Goal: Task Accomplishment & Management: Manage account settings

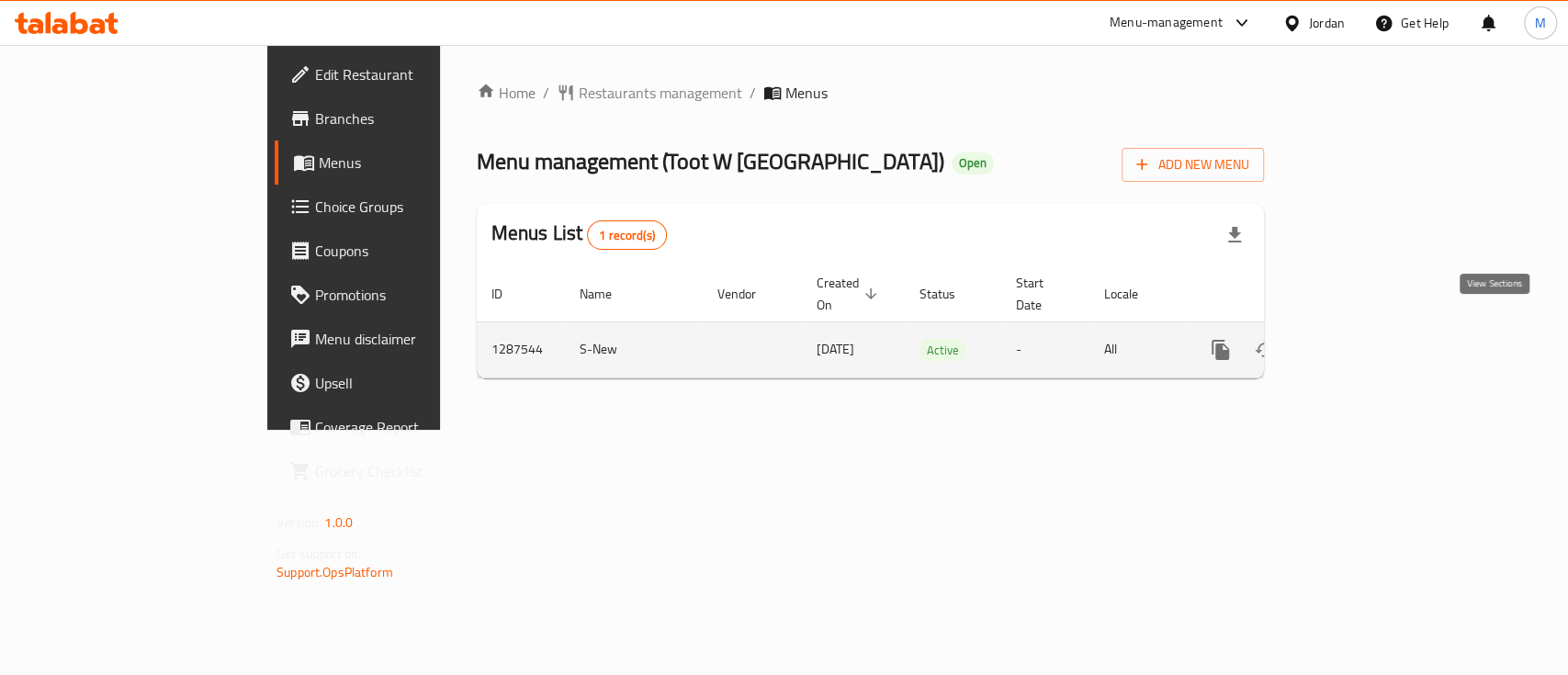
click at [1375, 337] on link "enhanced table" at bounding box center [1353, 349] width 44 height 44
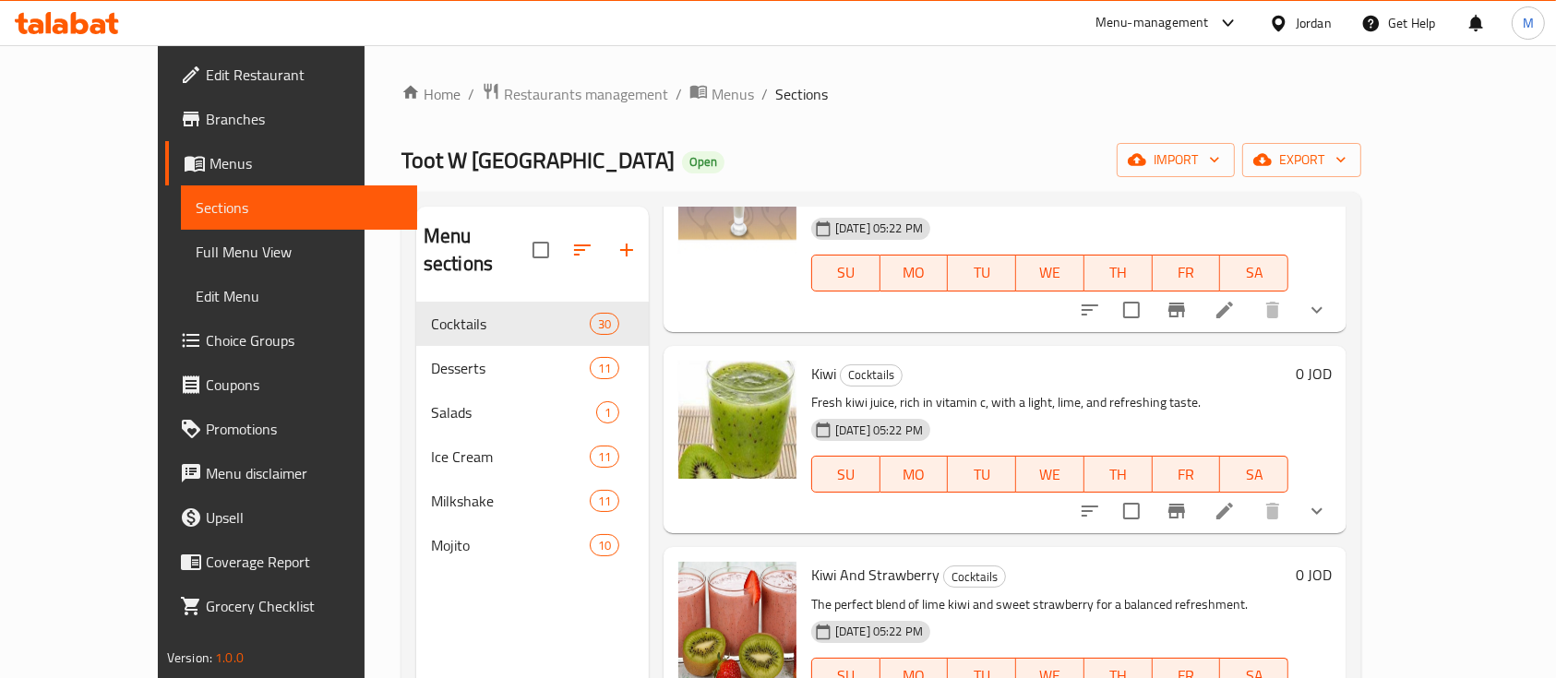
scroll to position [984, 0]
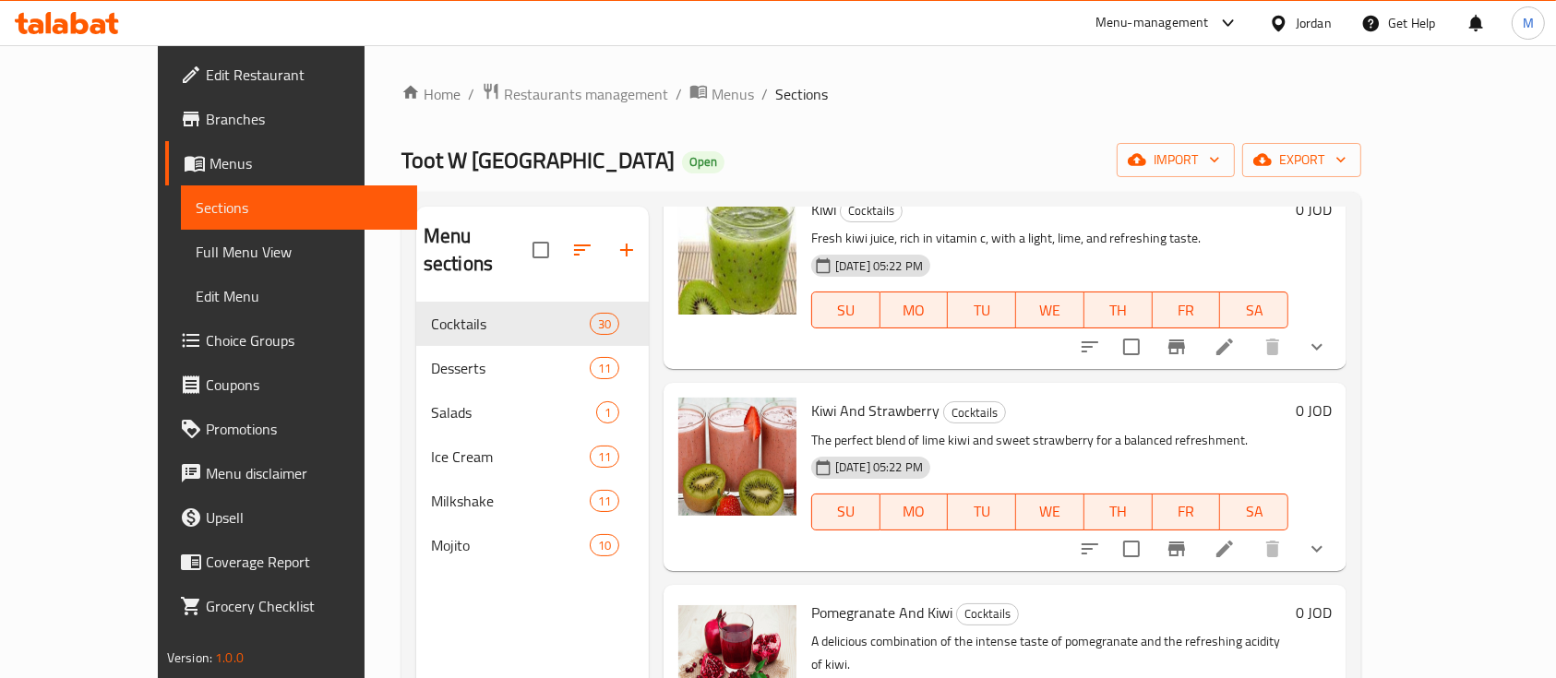
click at [1152, 22] on div "Menu-management" at bounding box center [1151, 23] width 113 height 22
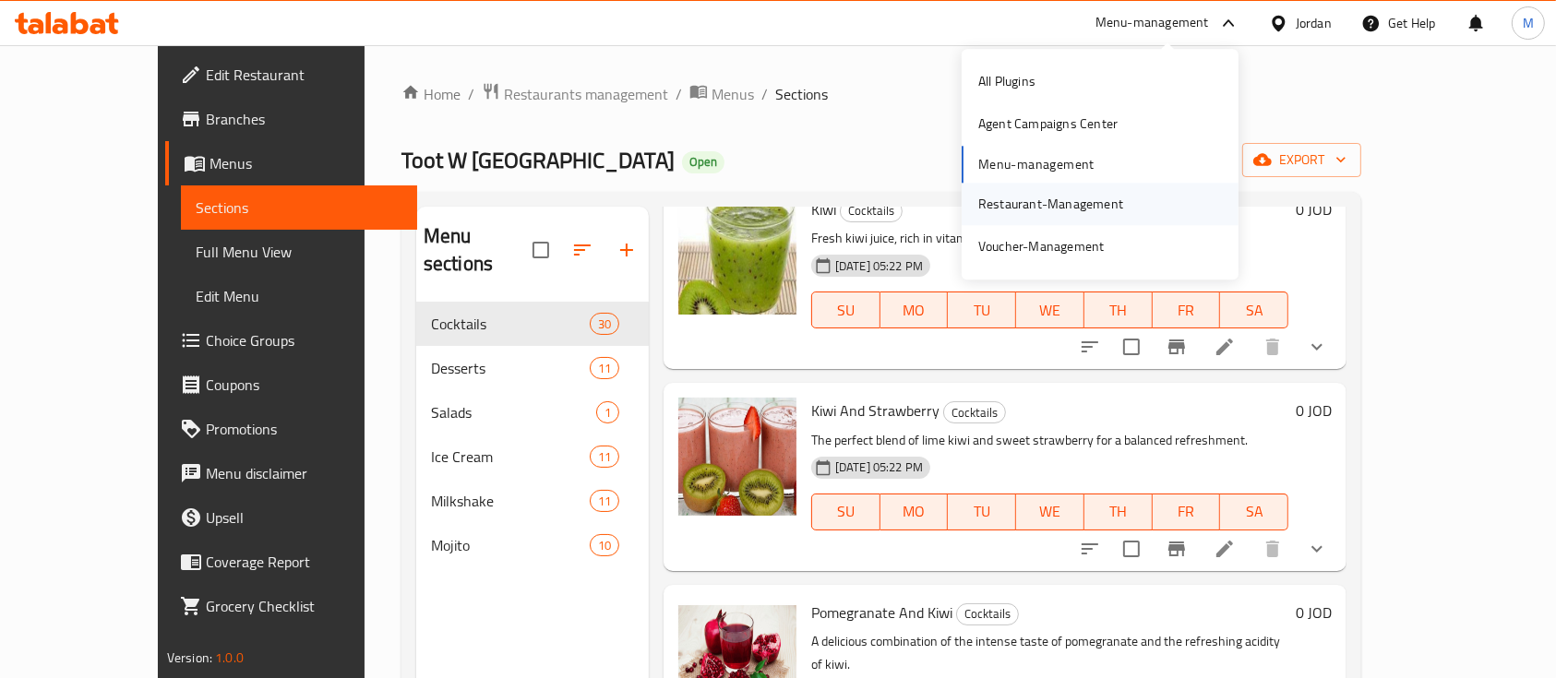
click at [1114, 195] on div "Restaurant-Management" at bounding box center [1050, 204] width 145 height 20
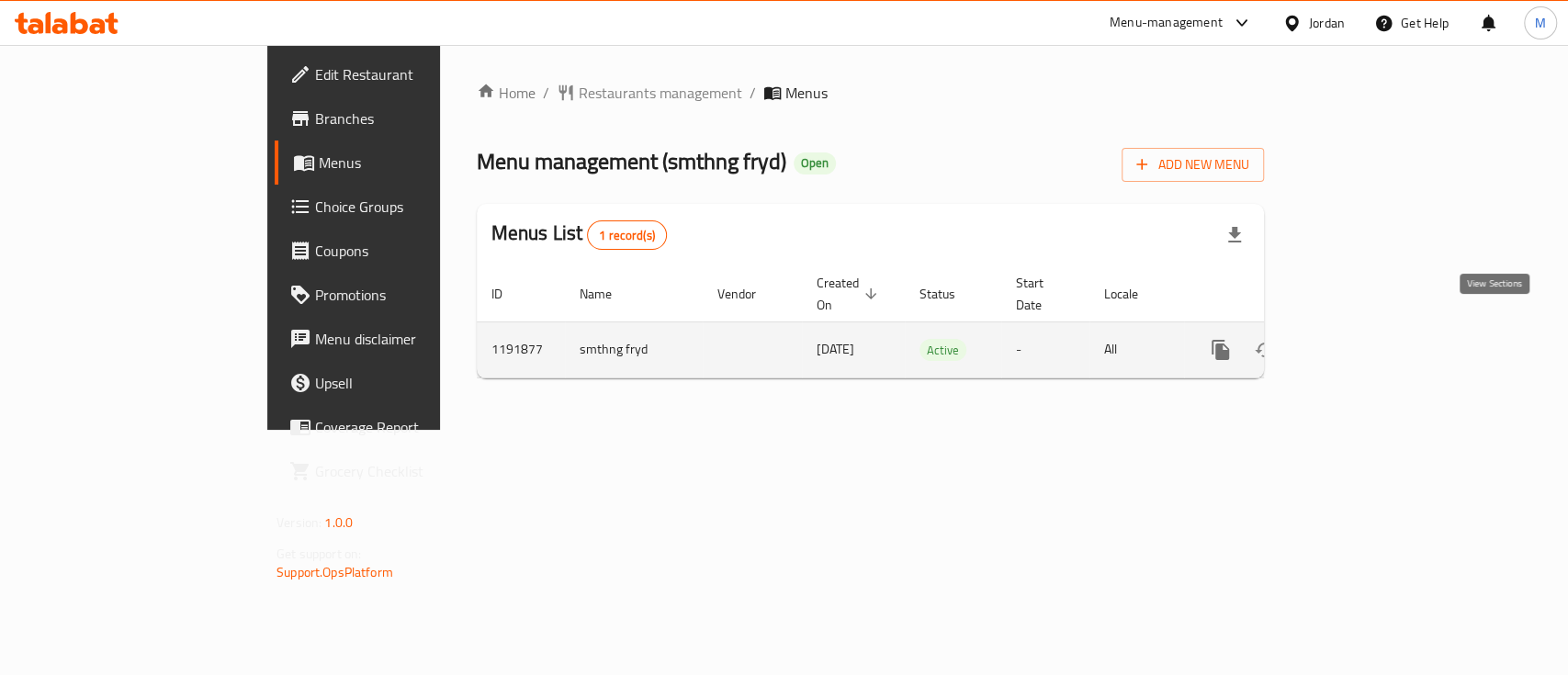
click at [1361, 341] on icon "enhanced table" at bounding box center [1353, 349] width 17 height 17
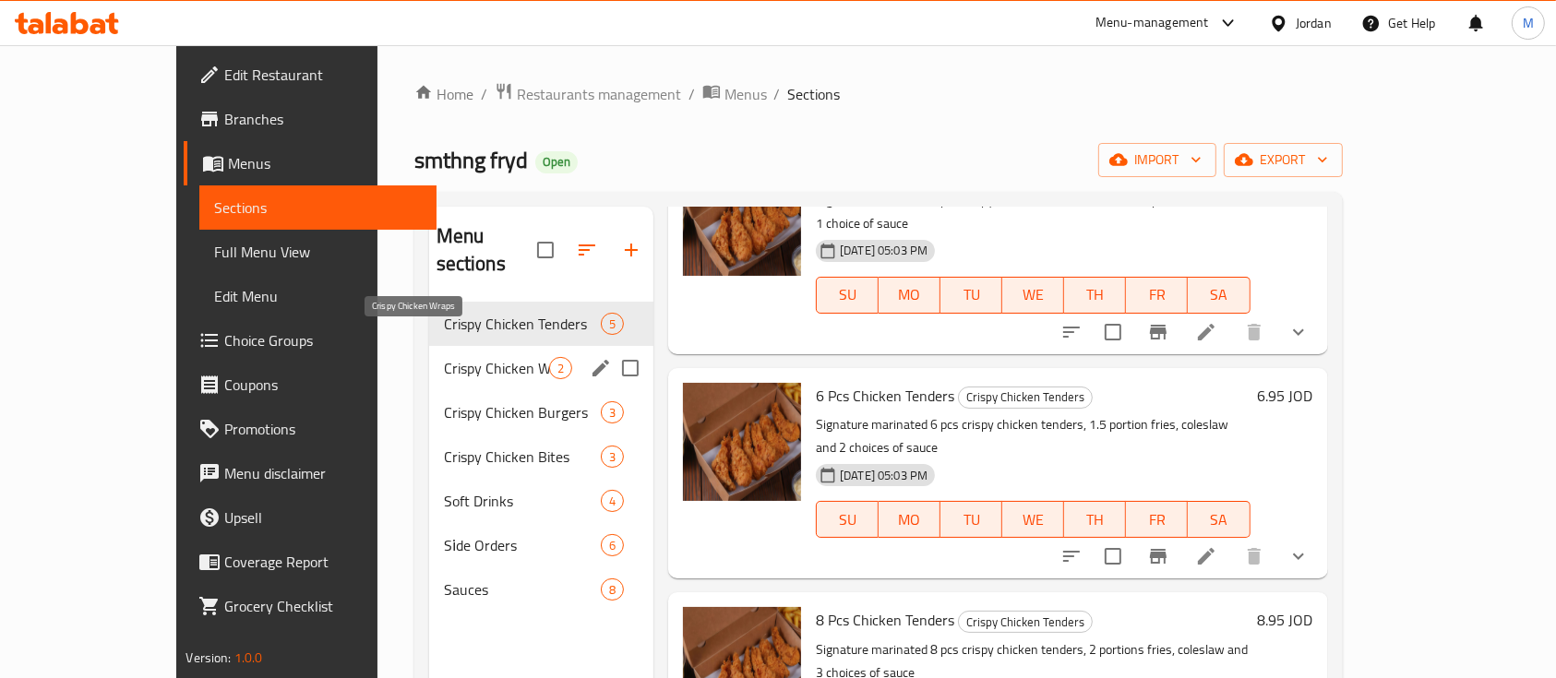
click at [444, 357] on span "Crispy Chicken Wraps" at bounding box center [496, 368] width 105 height 22
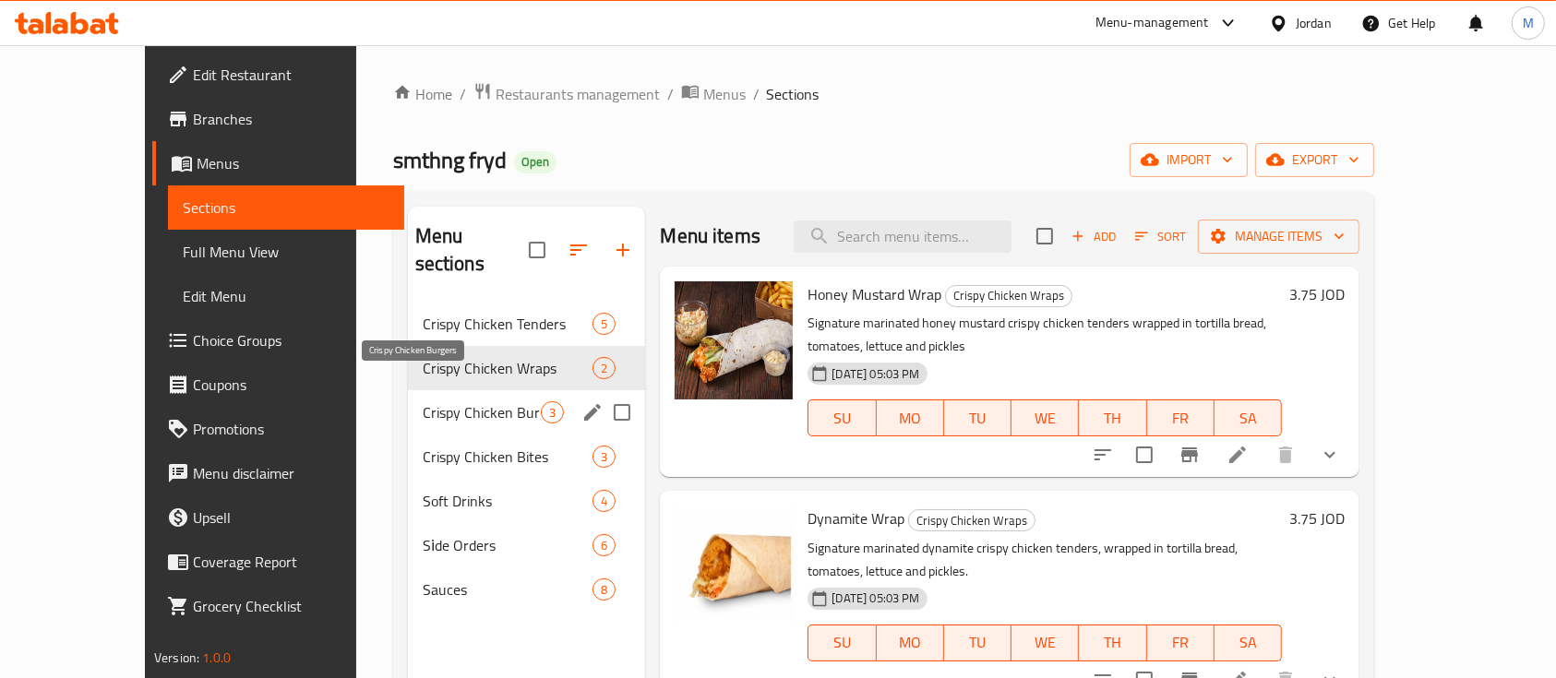
click at [478, 401] on span "Crispy Chicken Burgers" at bounding box center [482, 412] width 119 height 22
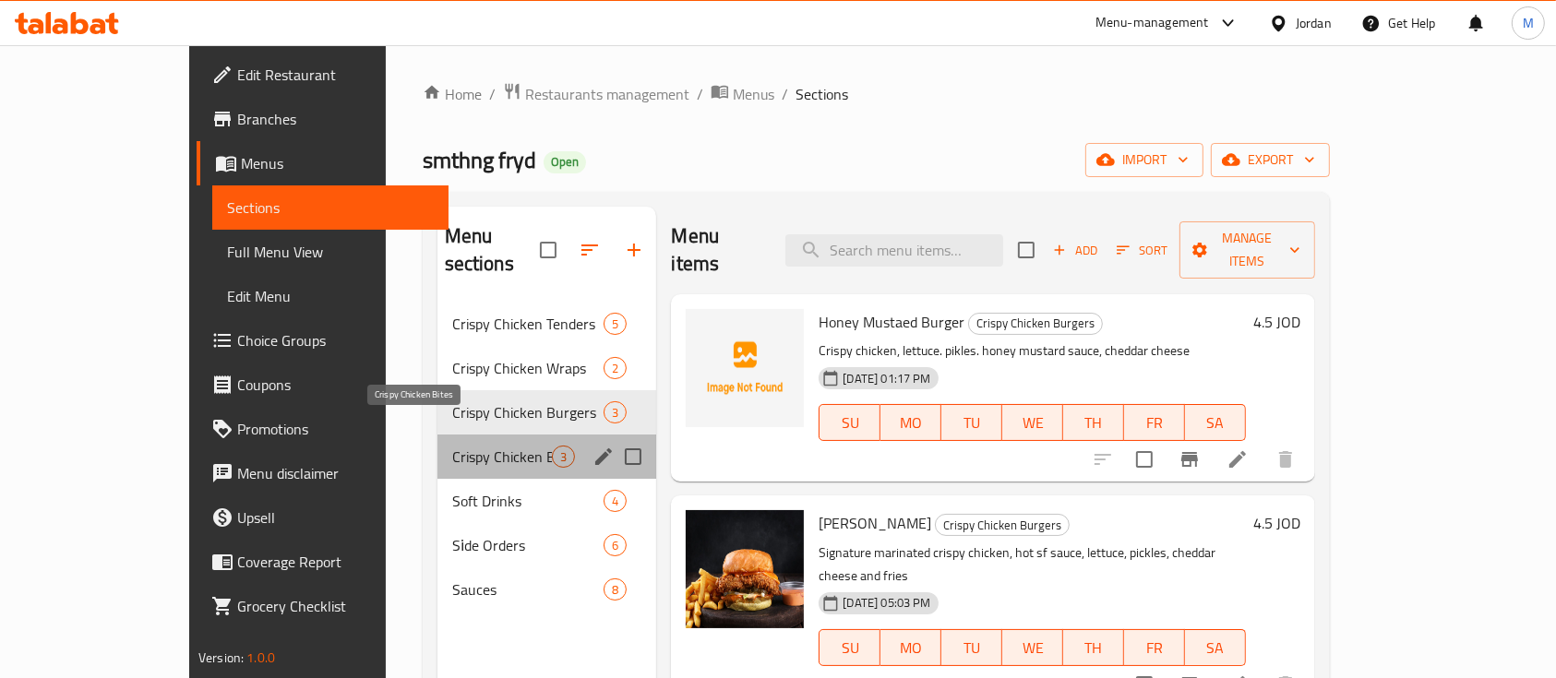
click at [494, 446] on span "Crispy Chicken Bites" at bounding box center [502, 457] width 101 height 22
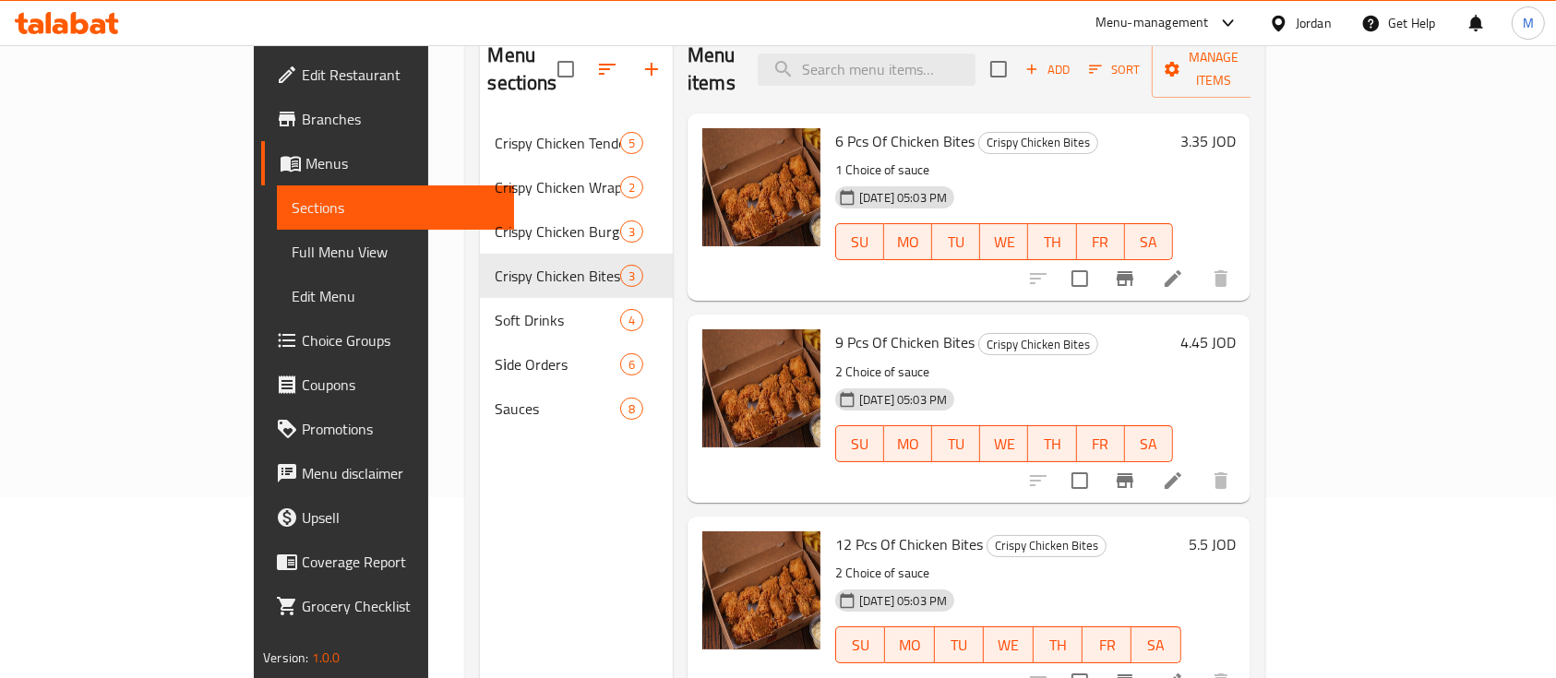
scroll to position [135, 0]
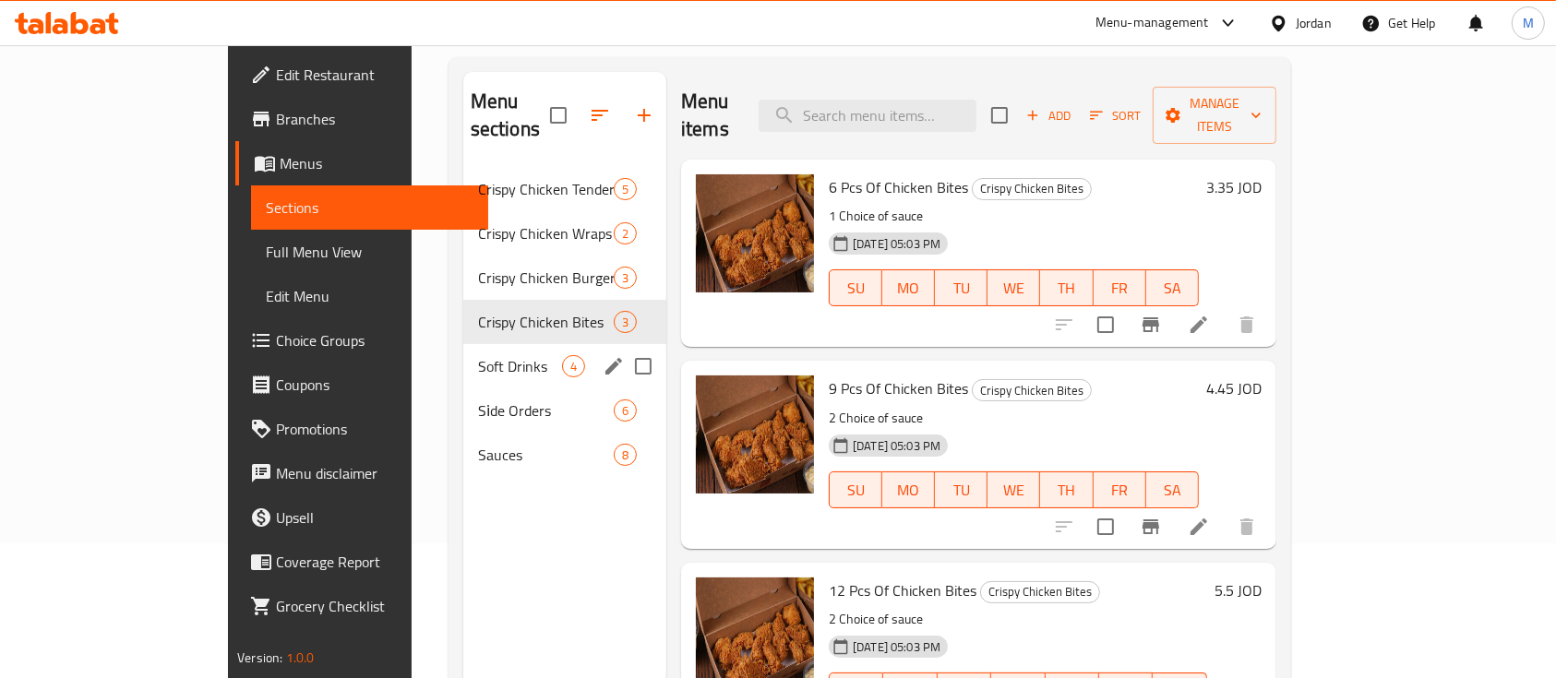
click at [478, 355] on span "Soft Drinks" at bounding box center [520, 366] width 84 height 22
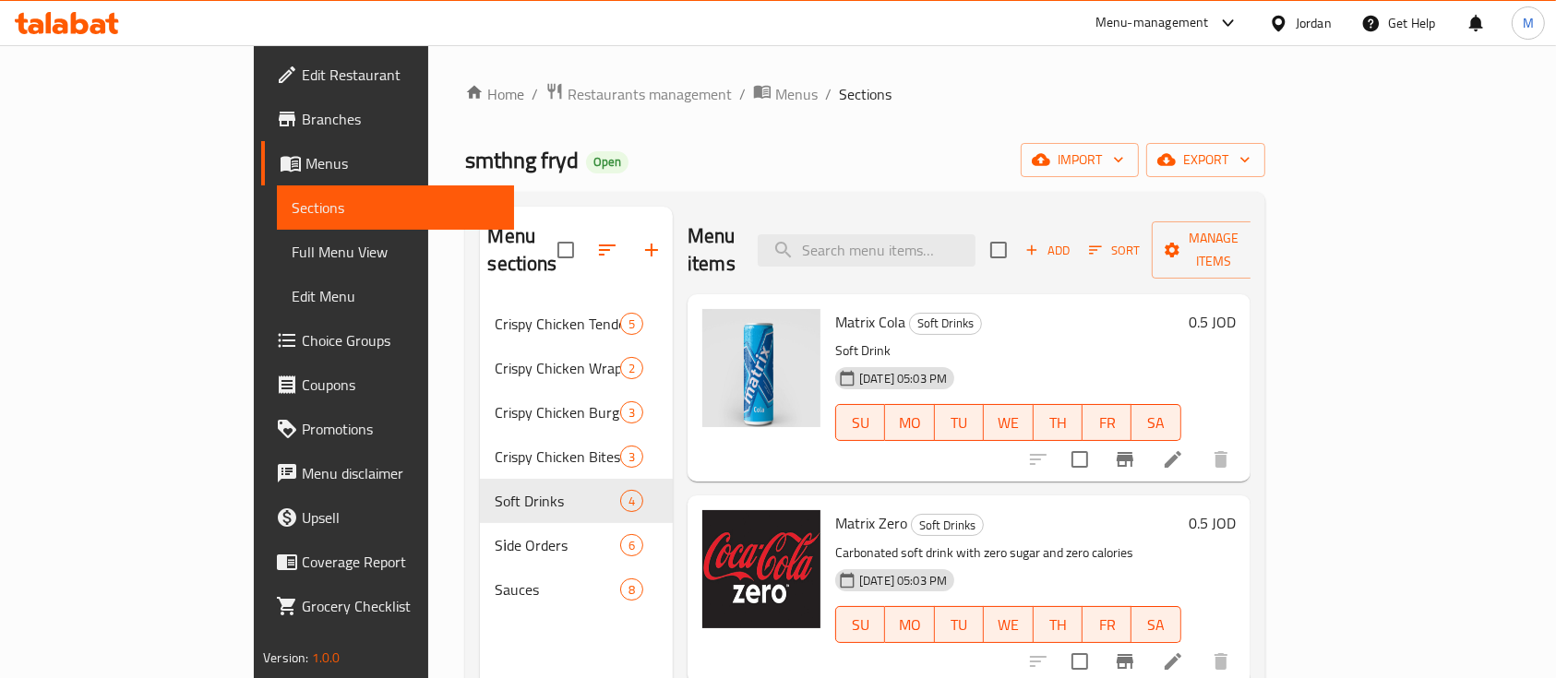
scroll to position [173, 0]
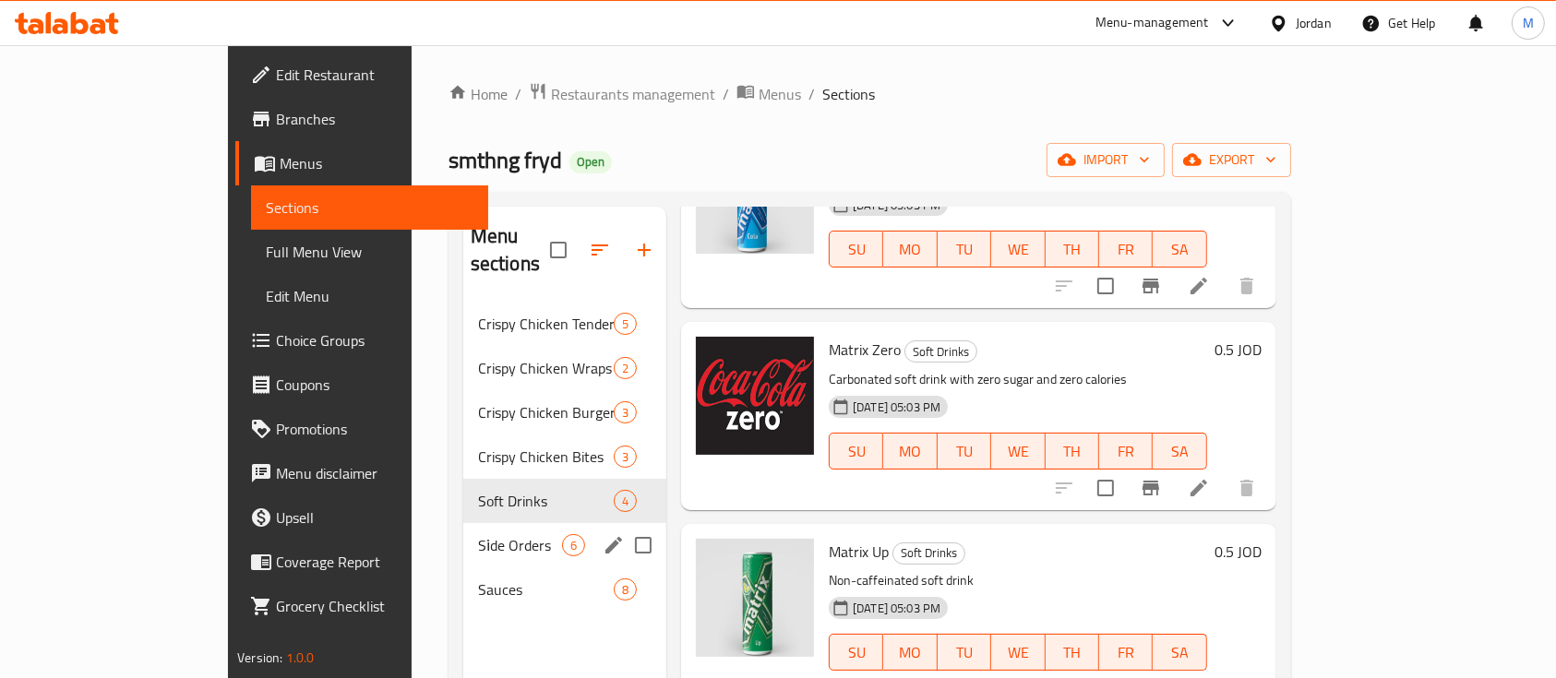
click at [463, 529] on div "Si̇de Orders 6" at bounding box center [564, 545] width 203 height 44
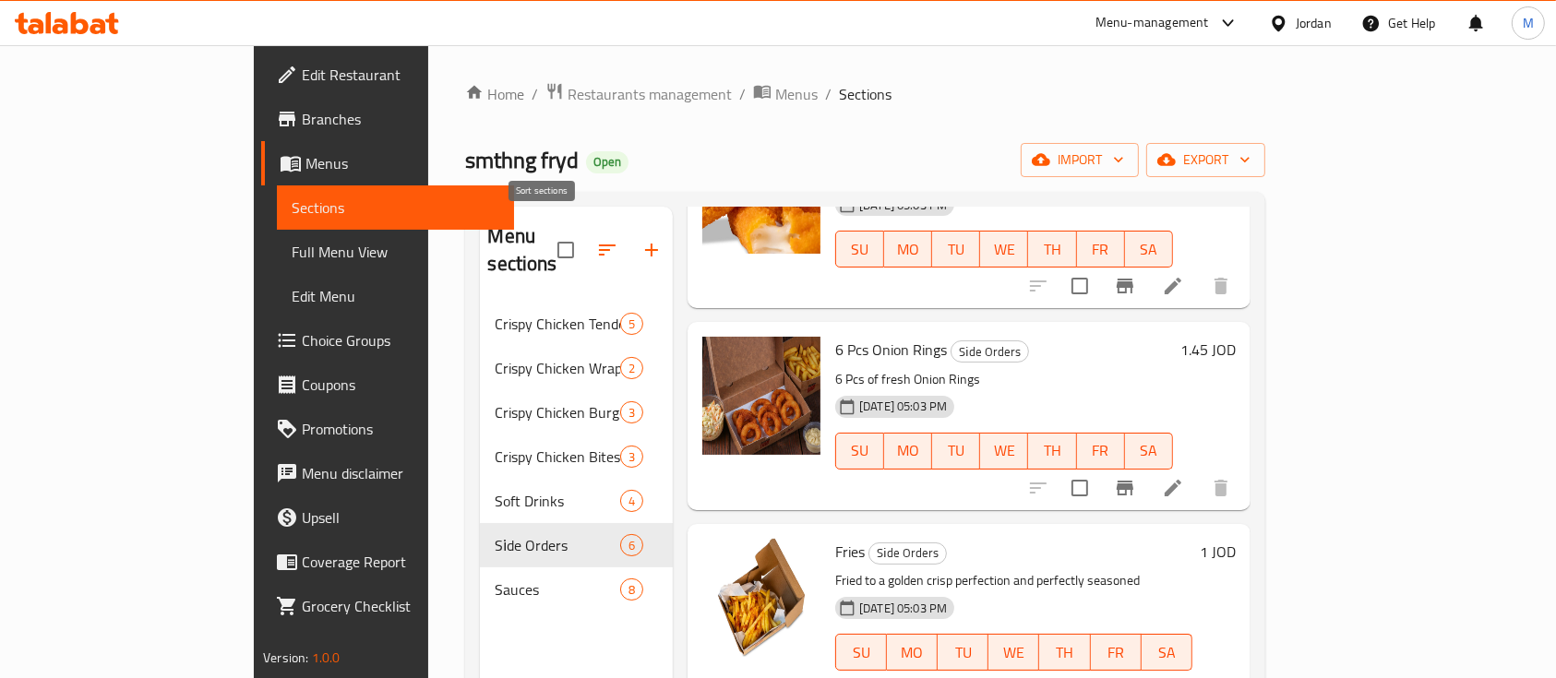
click at [585, 228] on button "button" at bounding box center [607, 250] width 44 height 44
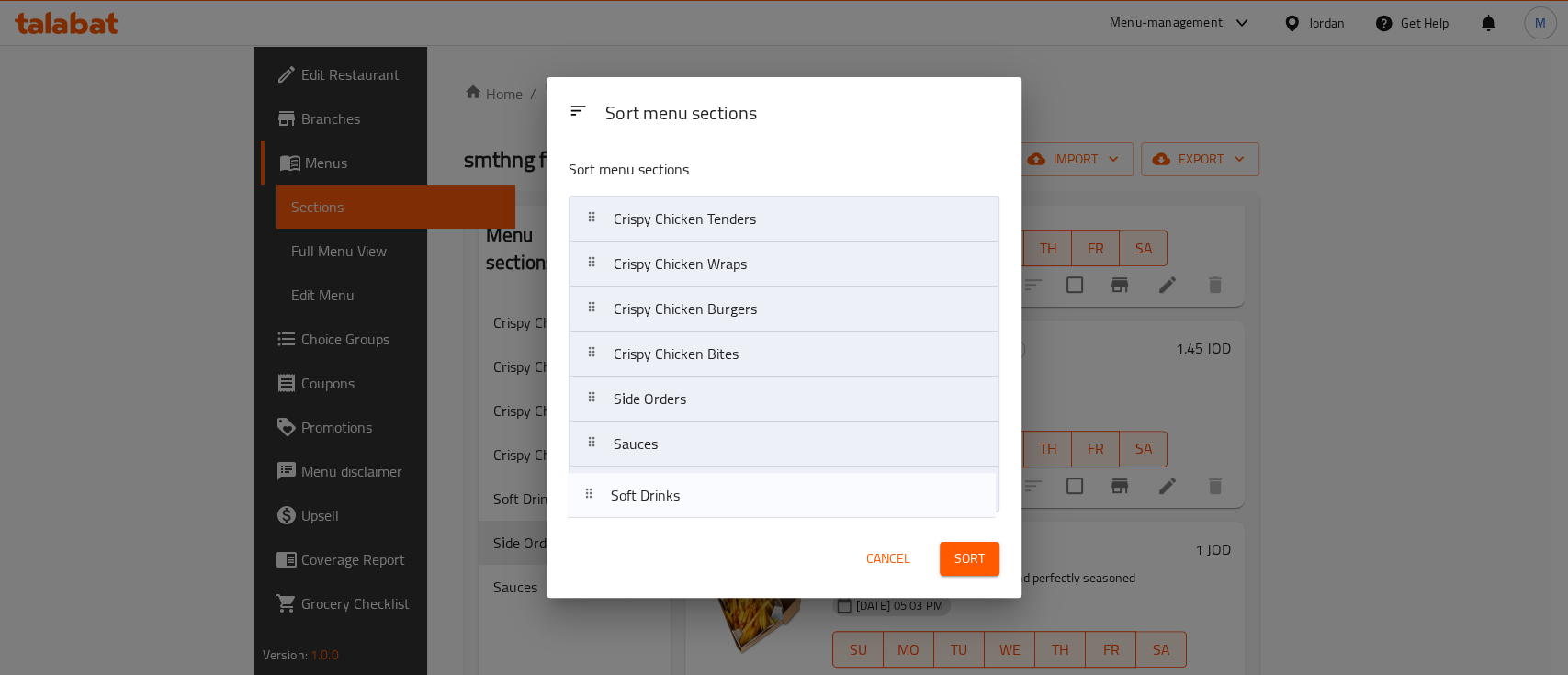
drag, startPoint x: 715, startPoint y: 418, endPoint x: 712, endPoint y: 529, distance: 111.0
click at [712, 529] on div "Sort menu sections Sort menu sections Crispy Chicken Tenders Crispy Chicken Wra…" at bounding box center [784, 338] width 475 height 521
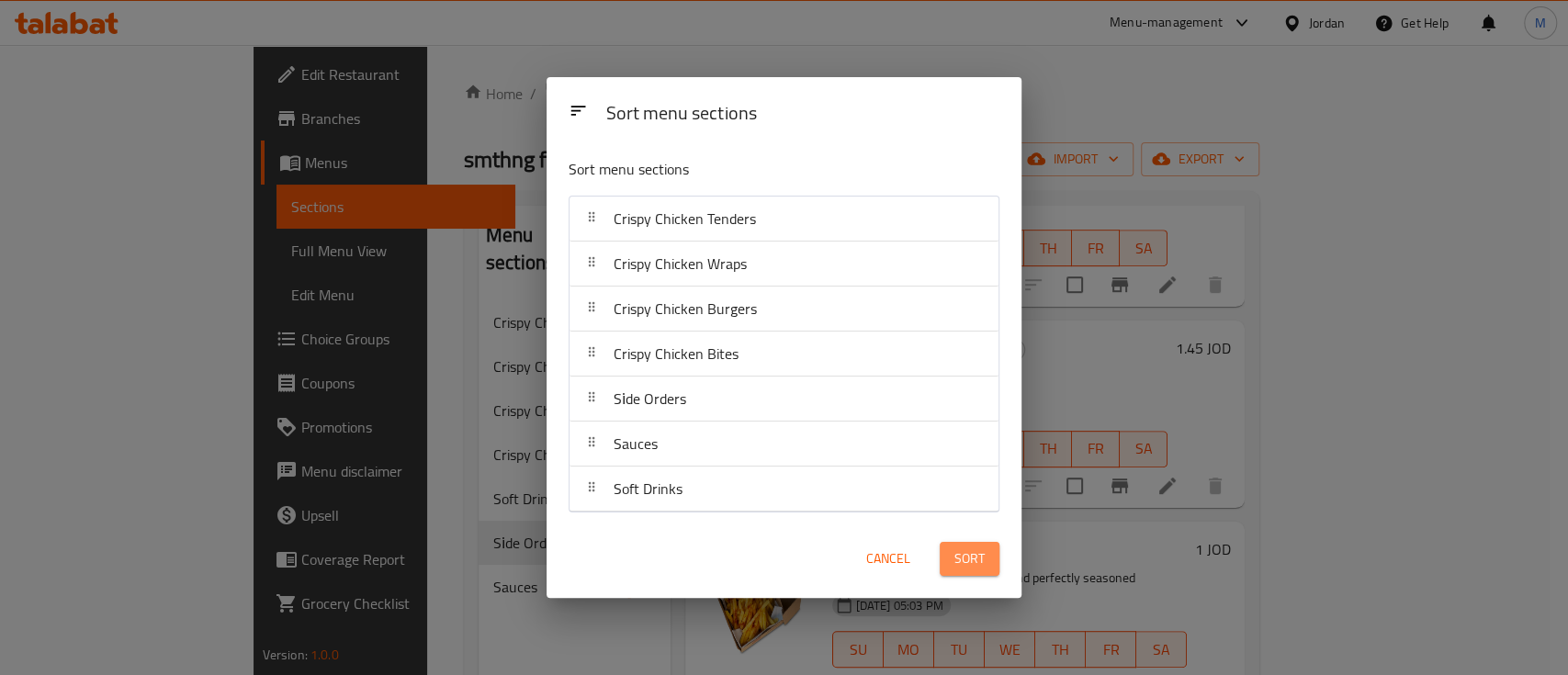
click at [970, 562] on span "Sort" at bounding box center [970, 559] width 30 height 23
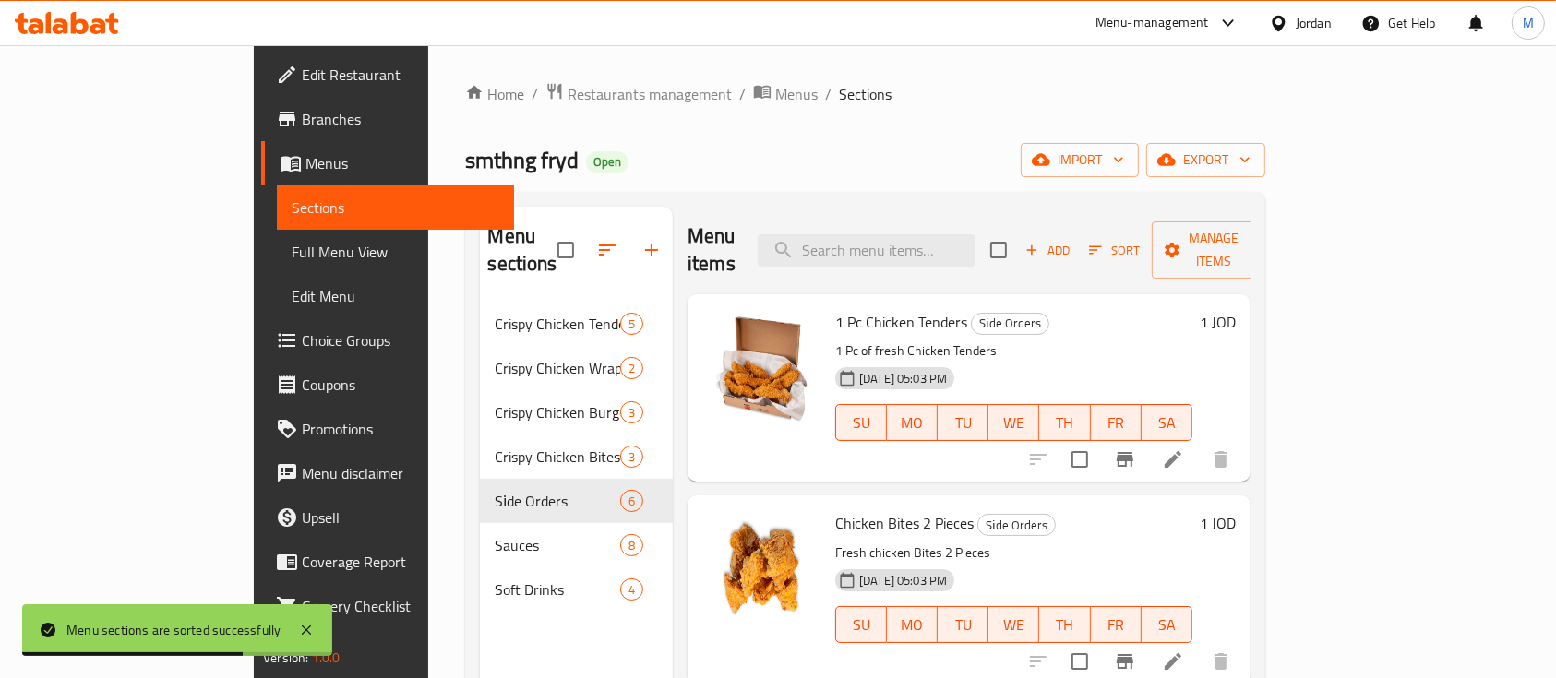
click at [1209, 14] on div at bounding box center [1224, 23] width 30 height 22
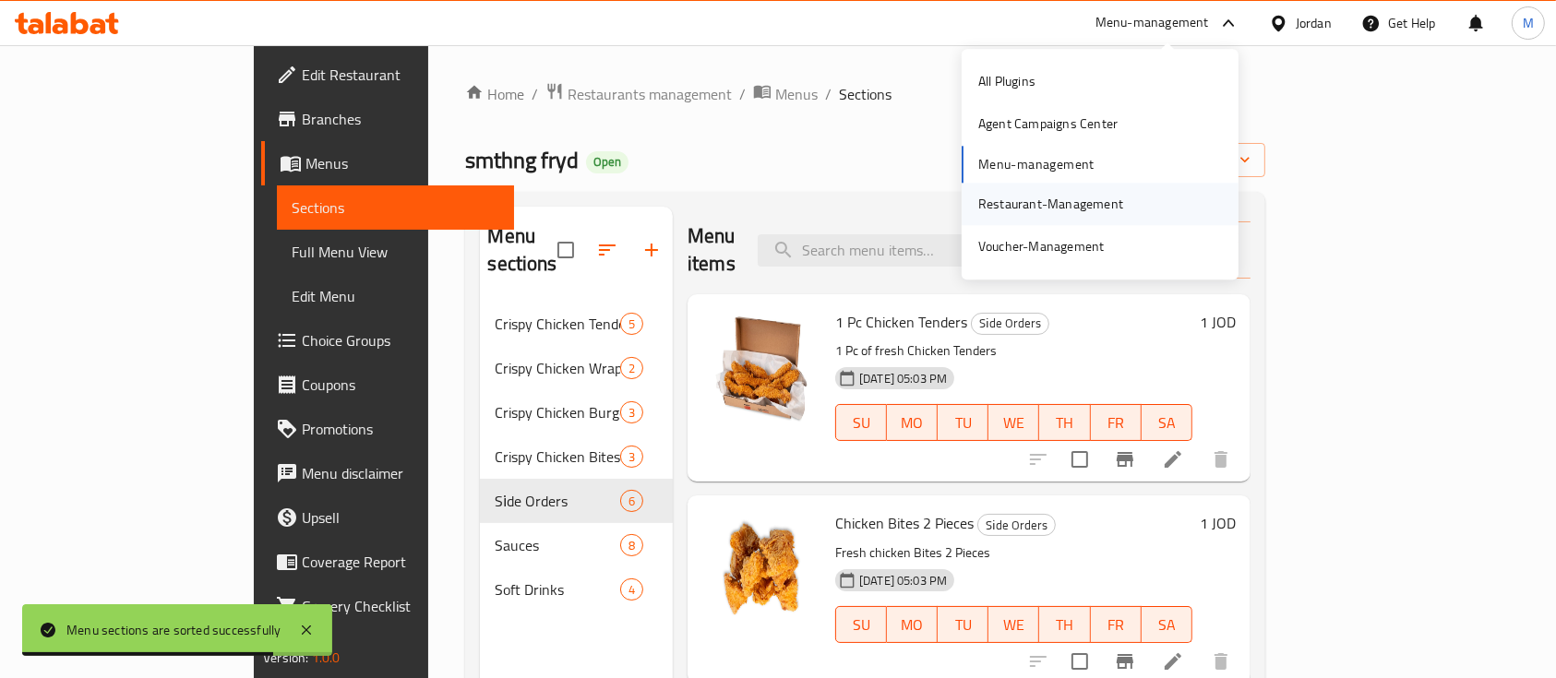
click at [1089, 200] on div "Restaurant-Management" at bounding box center [1050, 204] width 145 height 20
